Goal: Find specific page/section: Locate a particular part of the current website

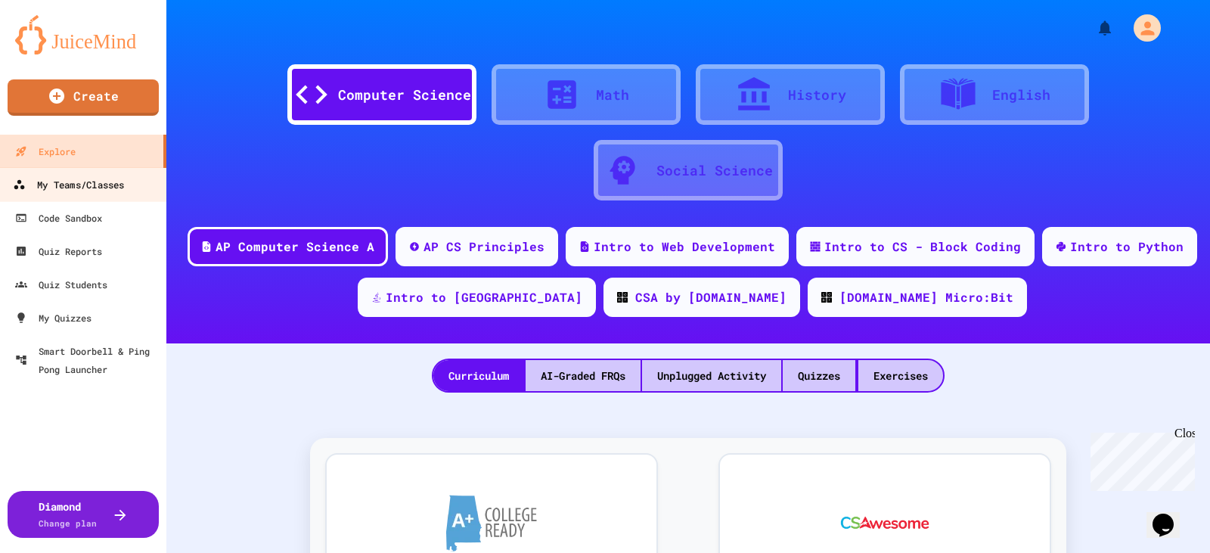
click at [76, 181] on div "My Teams/Classes" at bounding box center [68, 184] width 111 height 19
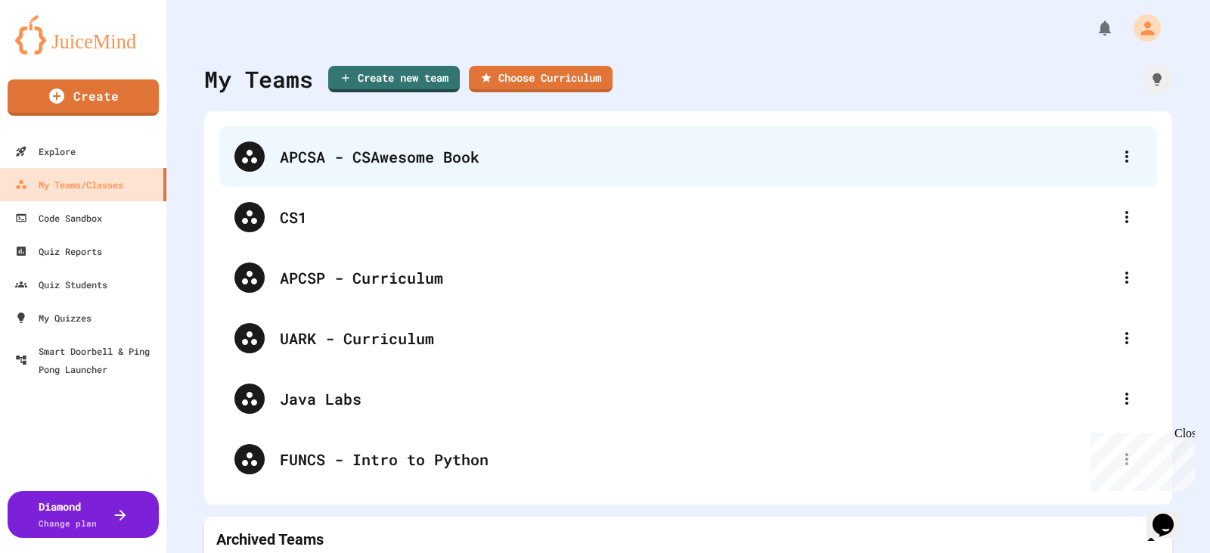
click at [354, 163] on div "APCSA - CSAwesome Book" at bounding box center [696, 156] width 832 height 23
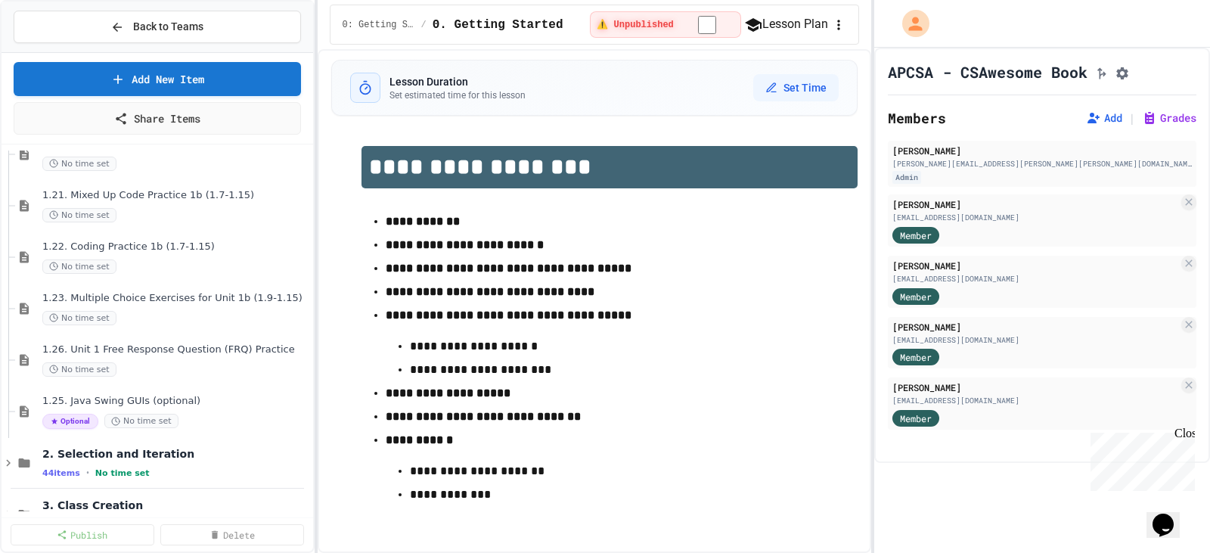
scroll to position [1966, 0]
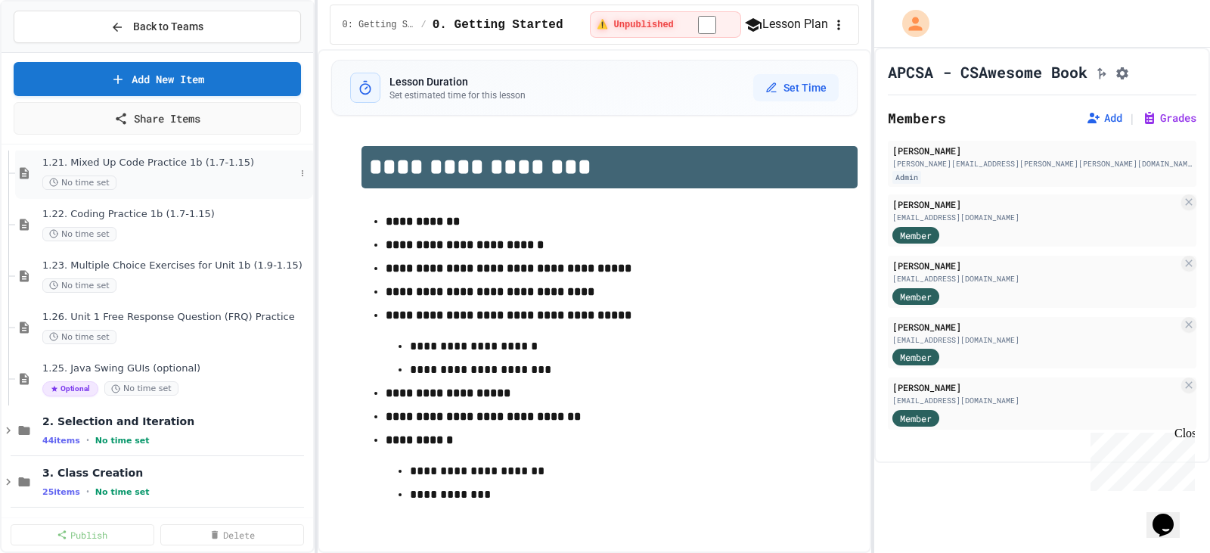
click at [135, 171] on div "1.21. Mixed Up Code Practice 1b (1.7-1.15) No time set" at bounding box center [168, 173] width 253 height 33
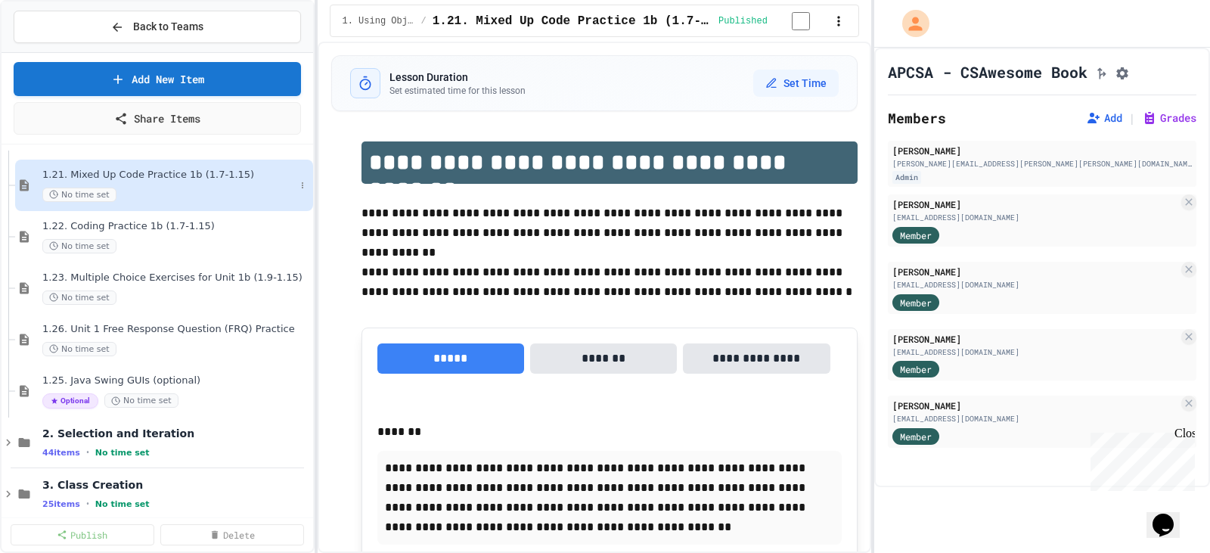
scroll to position [1878, 0]
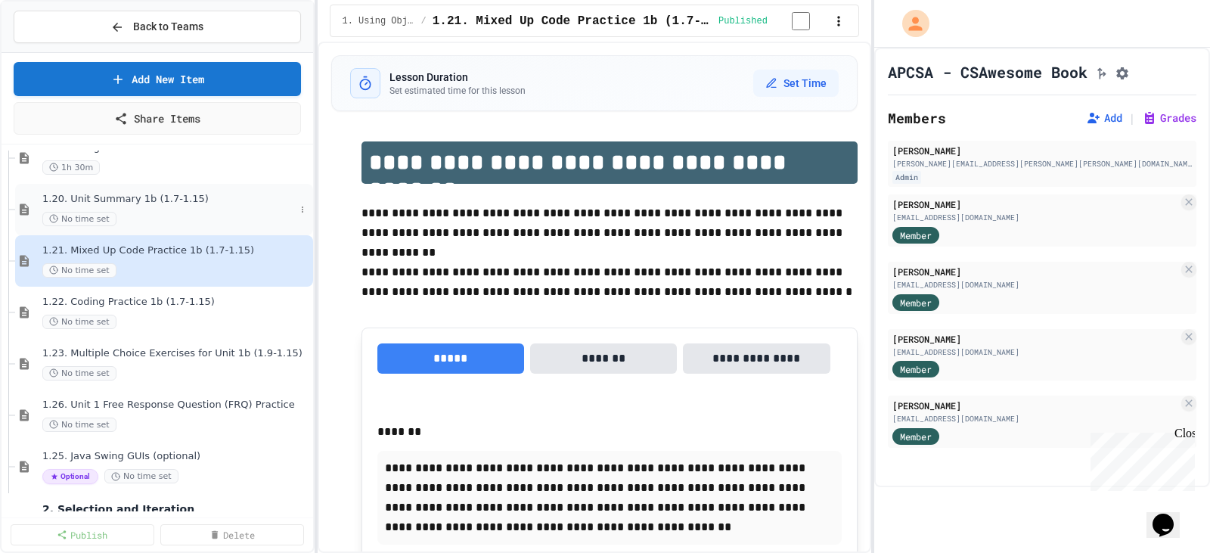
click at [132, 212] on div "No time set" at bounding box center [168, 219] width 253 height 14
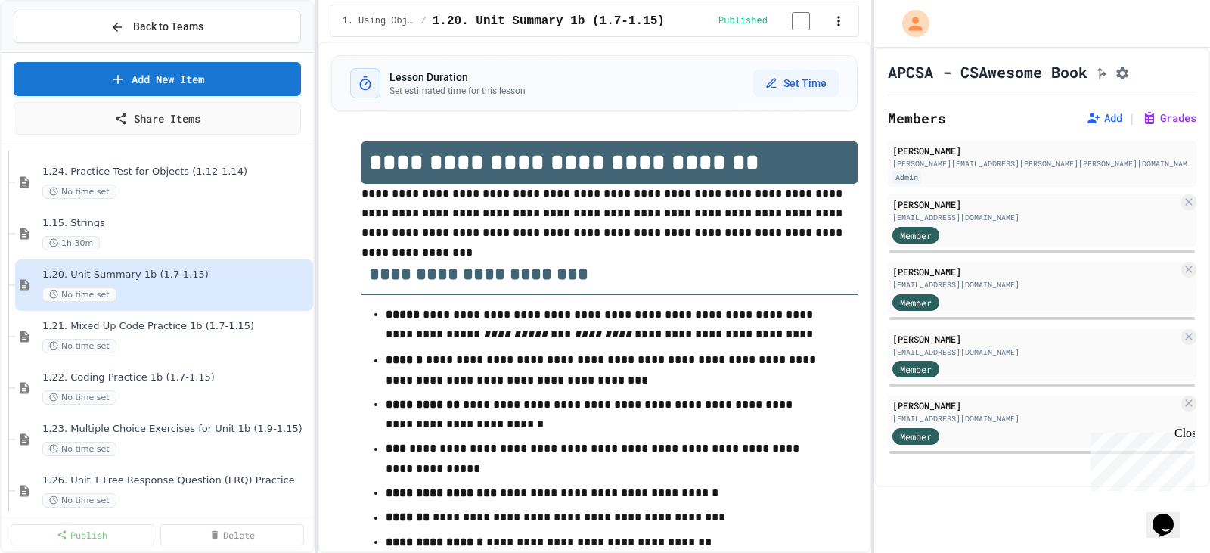
click at [840, 22] on icon "button" at bounding box center [838, 21] width 15 height 15
click at [129, 219] on span "1.15. Strings" at bounding box center [168, 223] width 253 height 13
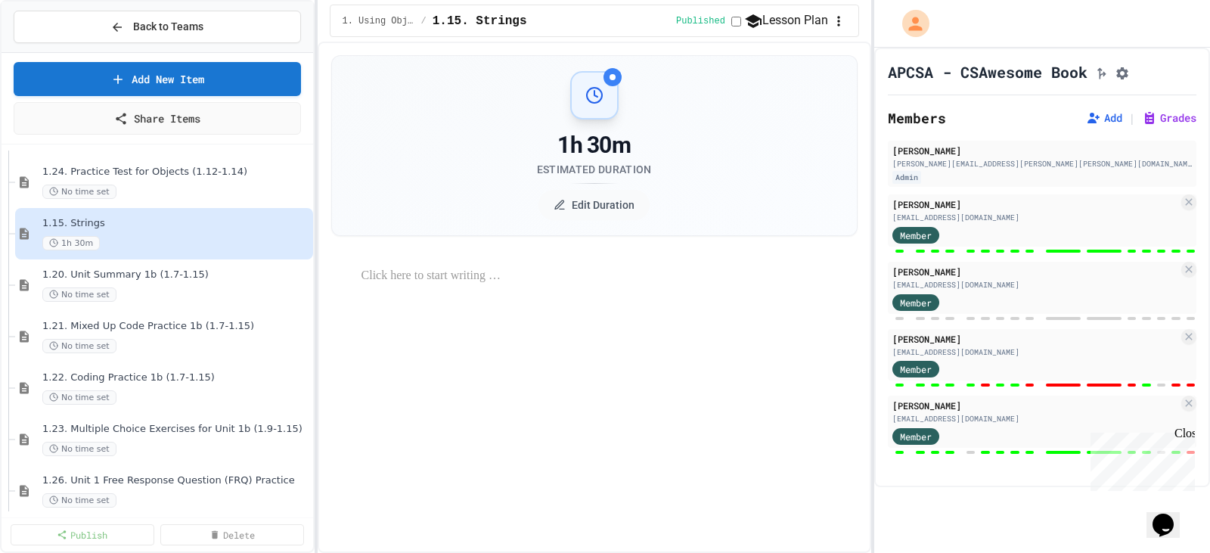
select select "***"
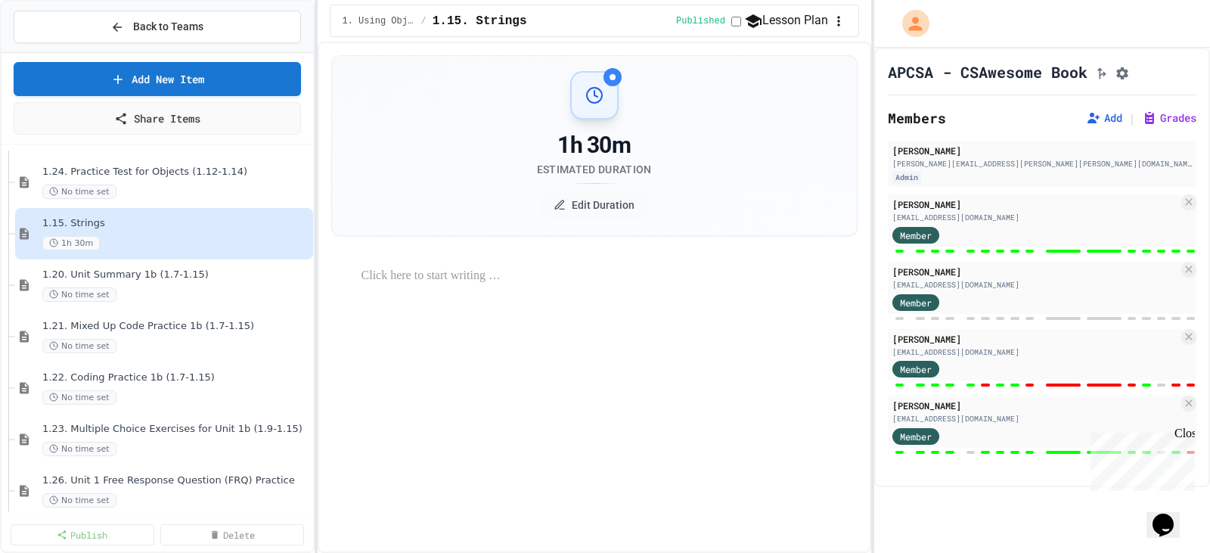
select select "***"
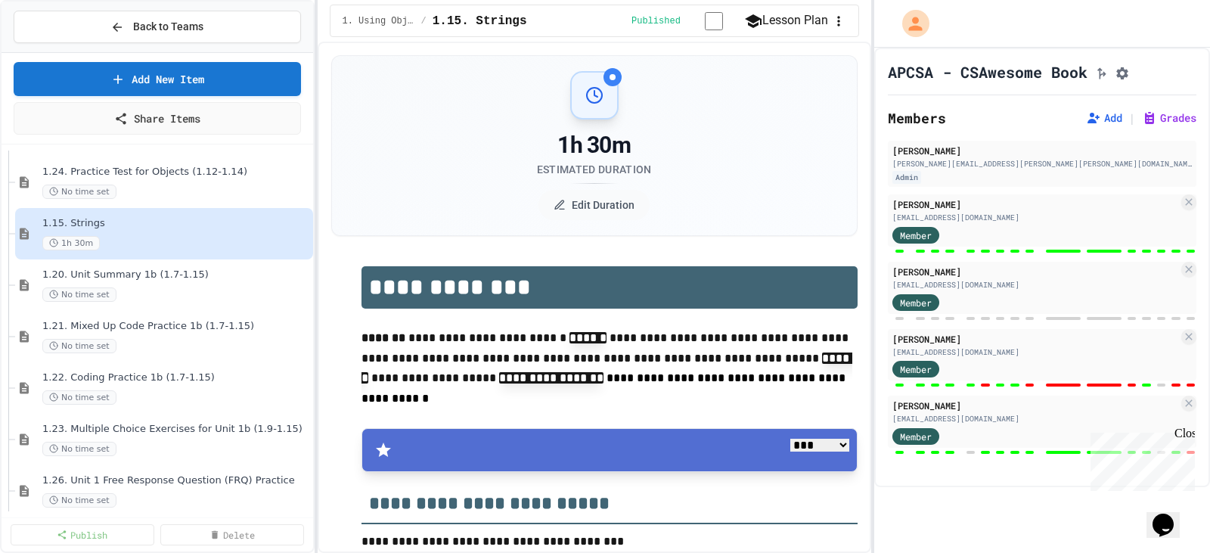
click at [840, 18] on icon "button" at bounding box center [838, 21] width 15 height 15
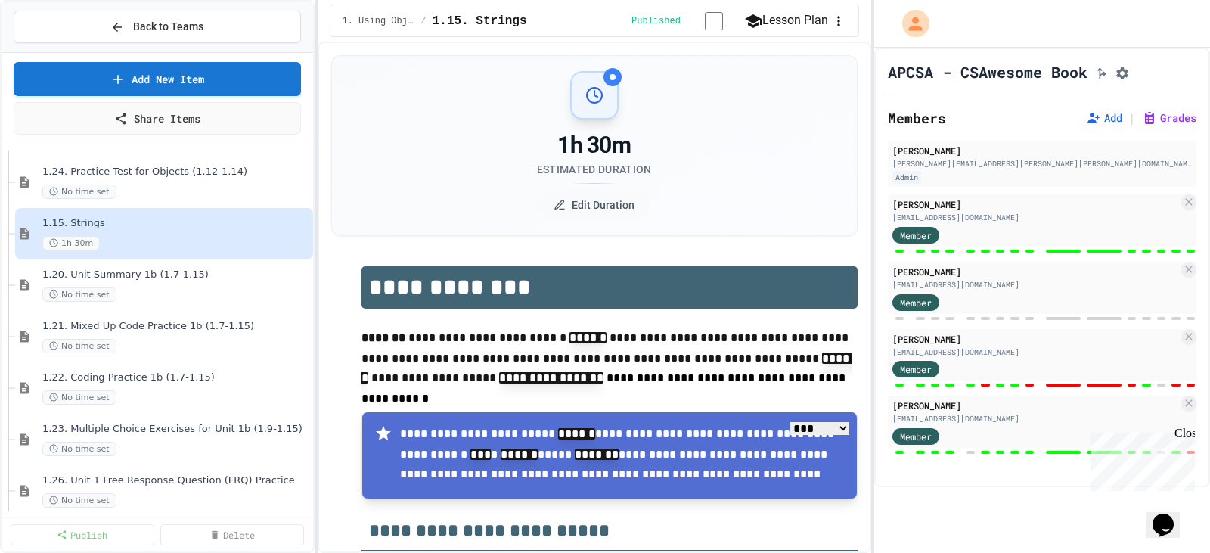
click at [131, 281] on div "1.20. Unit Summary 1b (1.7-1.15) No time set" at bounding box center [168, 284] width 253 height 33
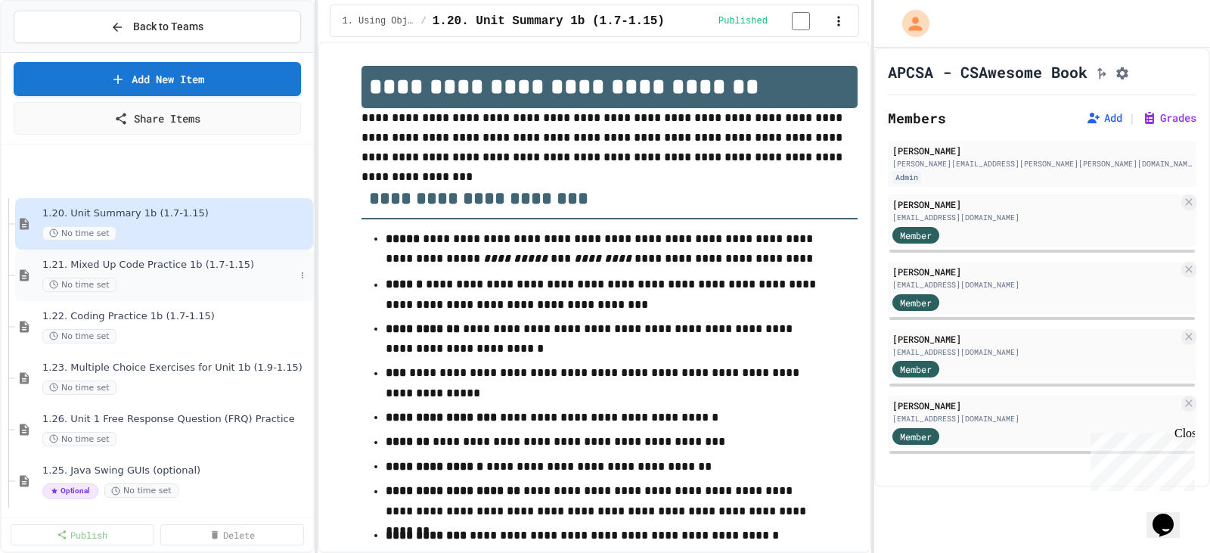
scroll to position [1954, 0]
